Goal: Transaction & Acquisition: Purchase product/service

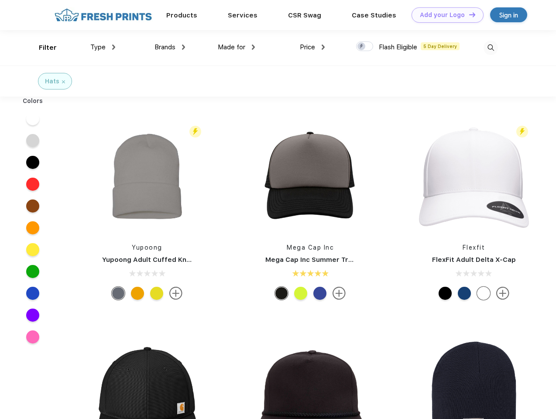
scroll to position [0, 0]
click at [444, 15] on link "Add your Logo Design Tool" at bounding box center [447, 14] width 72 height 15
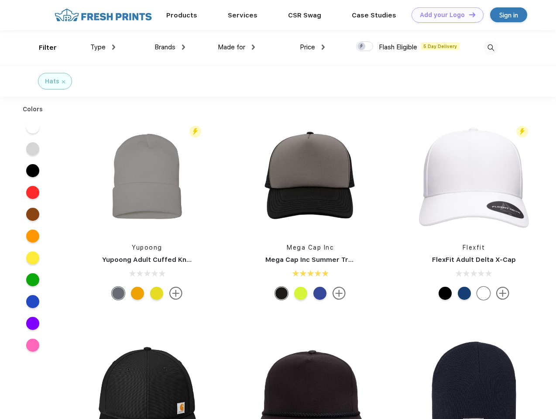
click at [0, 0] on div "Design Tool" at bounding box center [0, 0] width 0 height 0
click at [468, 14] on link "Add your Logo Design Tool" at bounding box center [447, 14] width 72 height 15
click at [42, 48] on div "Filter" at bounding box center [48, 48] width 18 height 10
click at [103, 47] on span "Type" at bounding box center [97, 47] width 15 height 8
click at [170, 47] on span "Brands" at bounding box center [164, 47] width 21 height 8
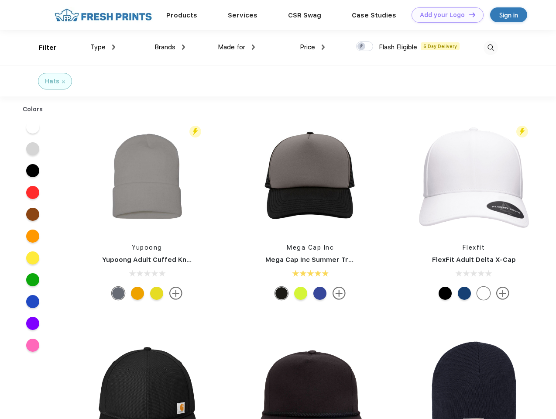
click at [237, 47] on span "Made for" at bounding box center [231, 47] width 27 height 8
click at [312, 47] on span "Price" at bounding box center [307, 47] width 15 height 8
click at [365, 47] on div at bounding box center [364, 46] width 17 height 10
click at [362, 47] on input "checkbox" at bounding box center [359, 44] width 6 height 6
click at [490, 48] on img at bounding box center [490, 48] width 14 height 14
